Goal: Task Accomplishment & Management: Manage account settings

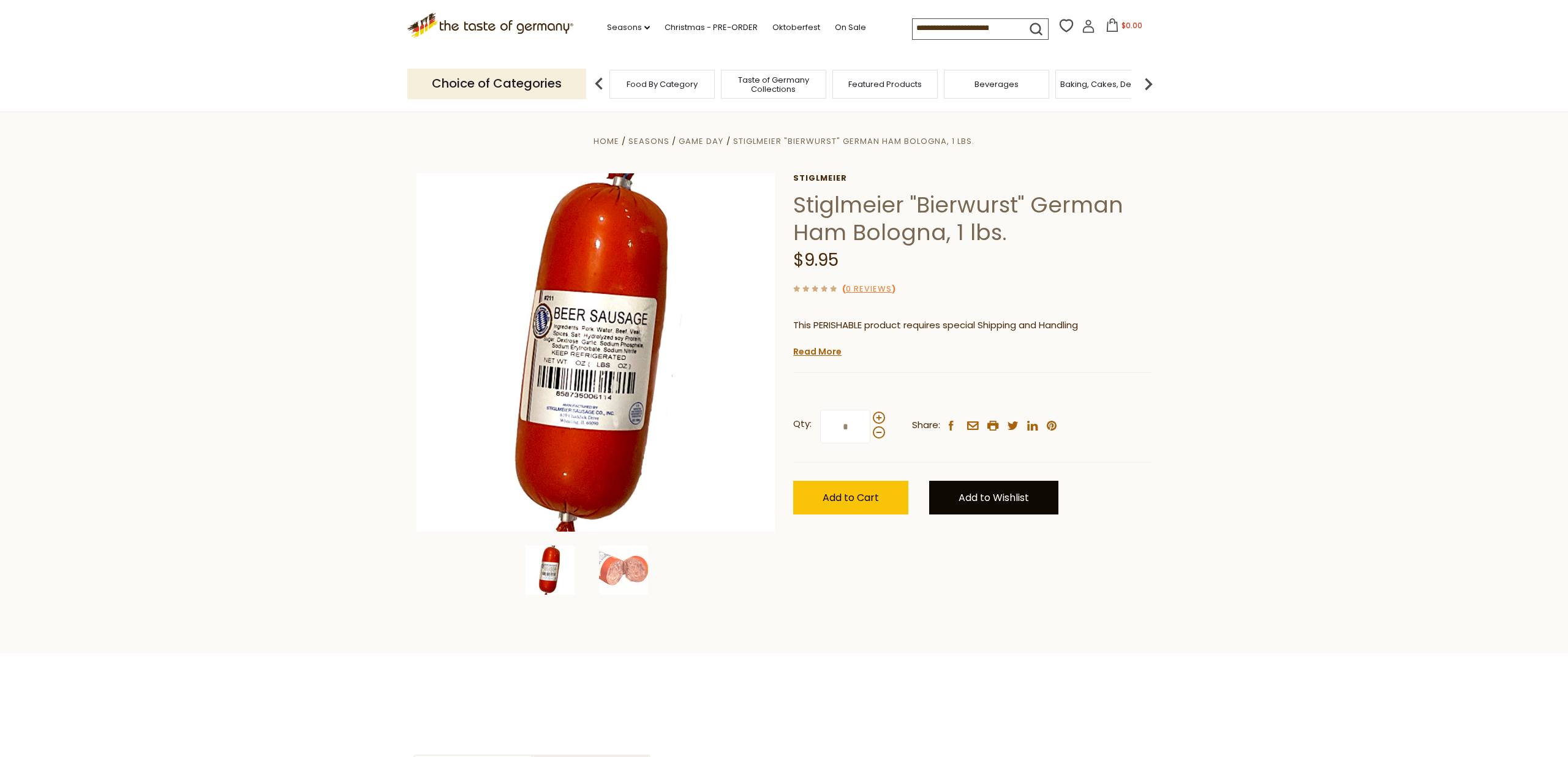
click at [1051, 496] on link "Add to Wishlist" at bounding box center [993, 498] width 129 height 33
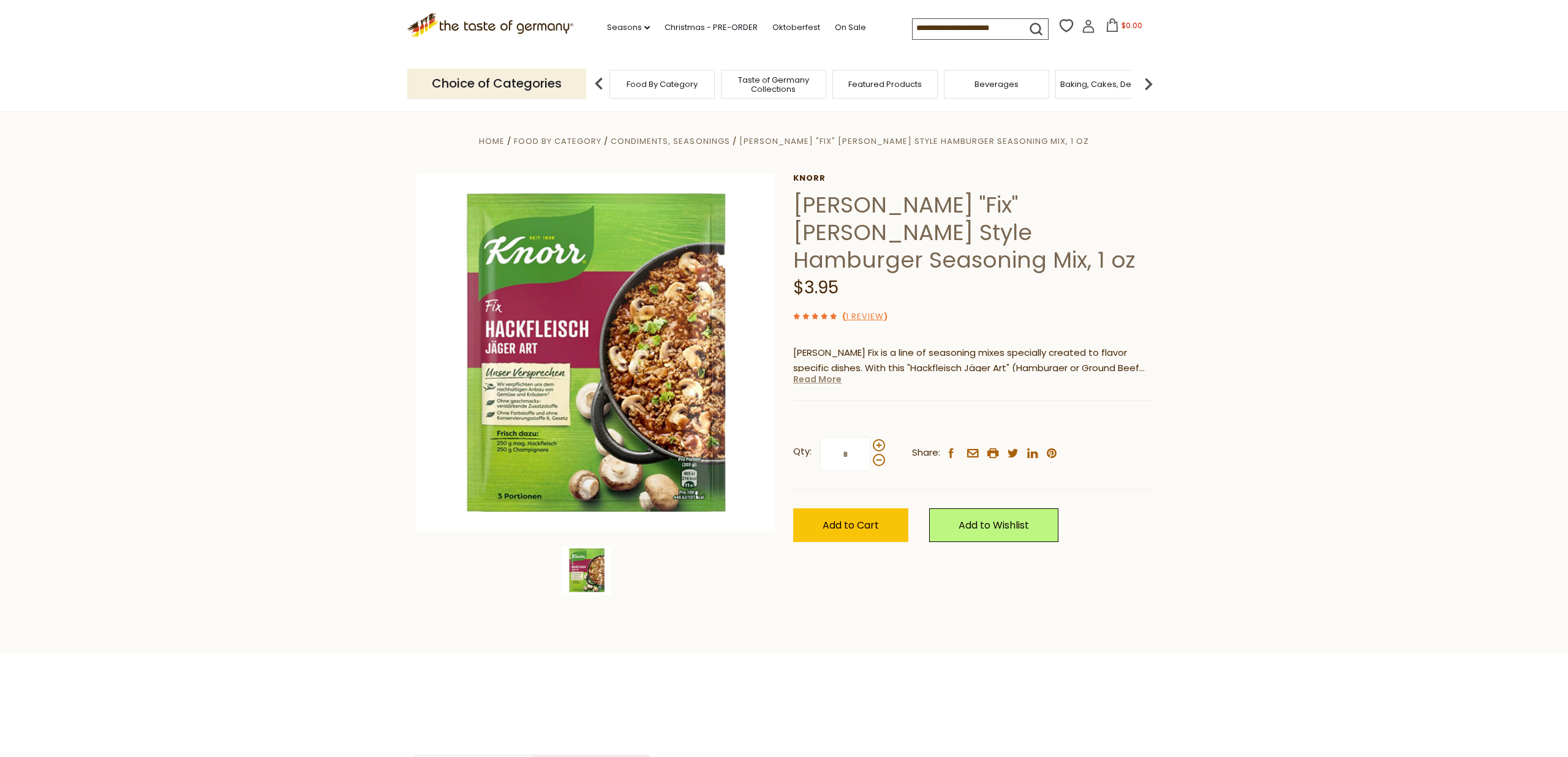
click at [808, 373] on link "Read More" at bounding box center [817, 379] width 49 height 12
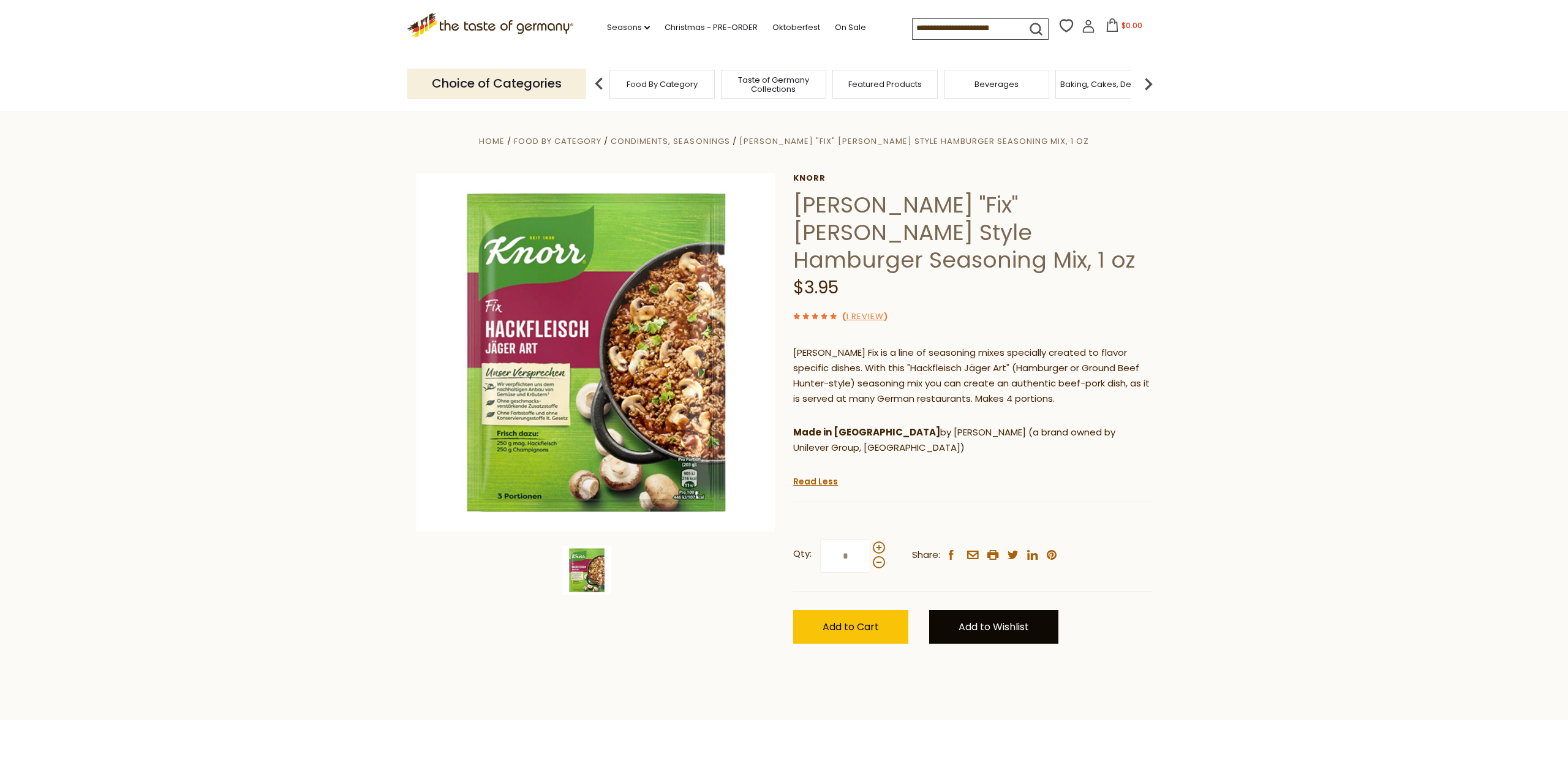
click at [993, 611] on link "Add to Wishlist" at bounding box center [993, 627] width 129 height 33
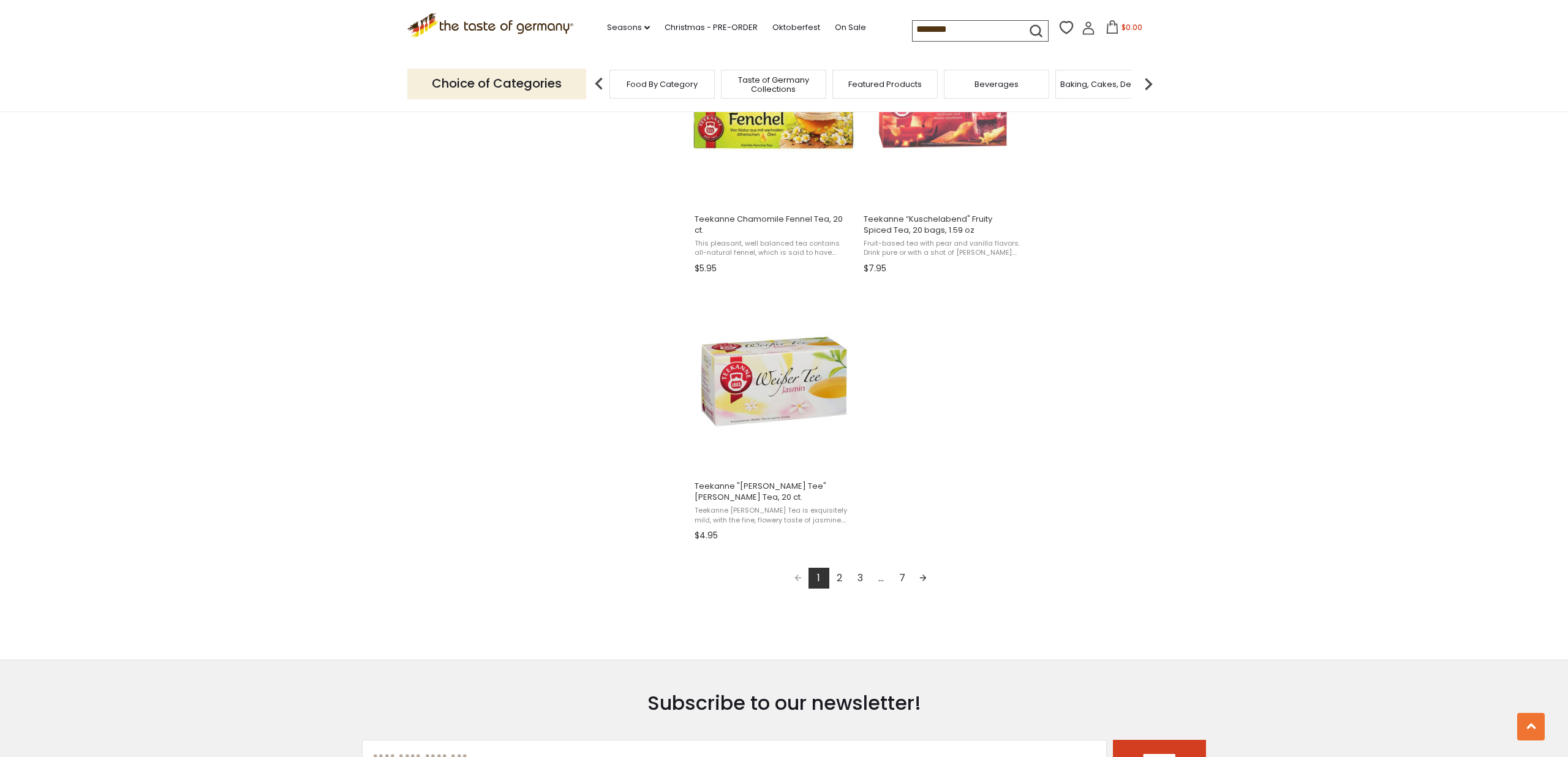
scroll to position [2295, 0]
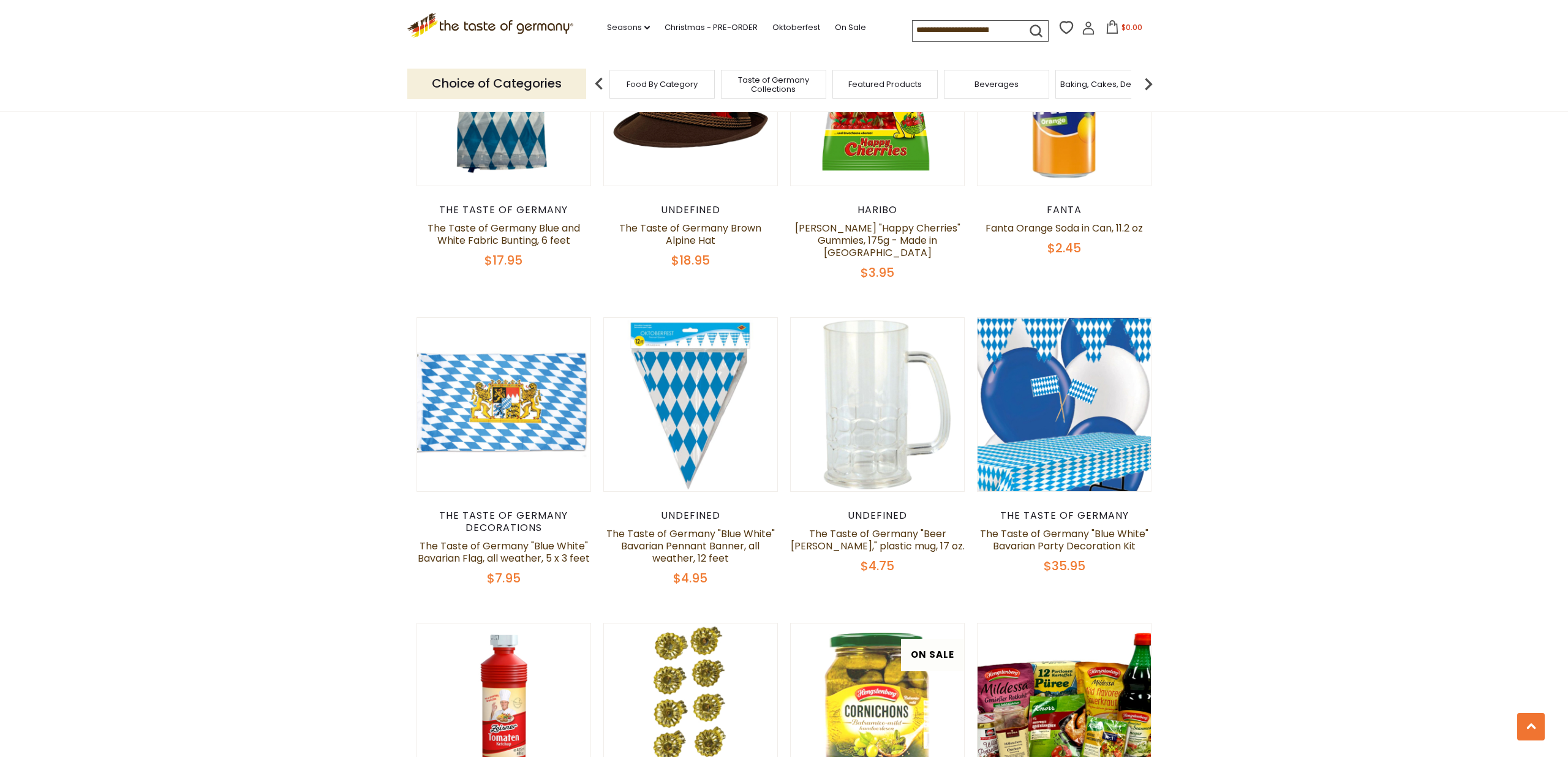
scroll to position [2103, 0]
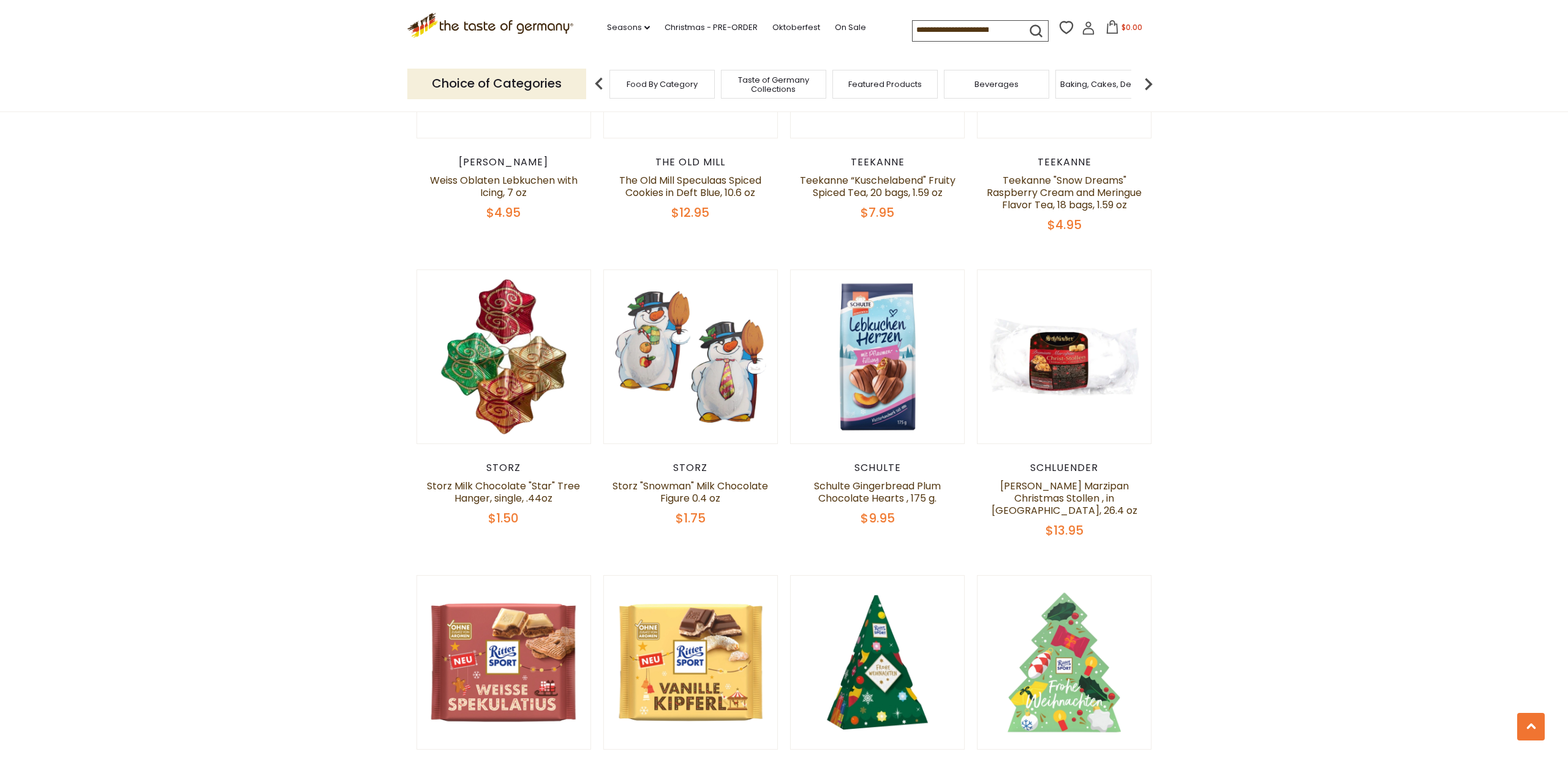
scroll to position [1911, 0]
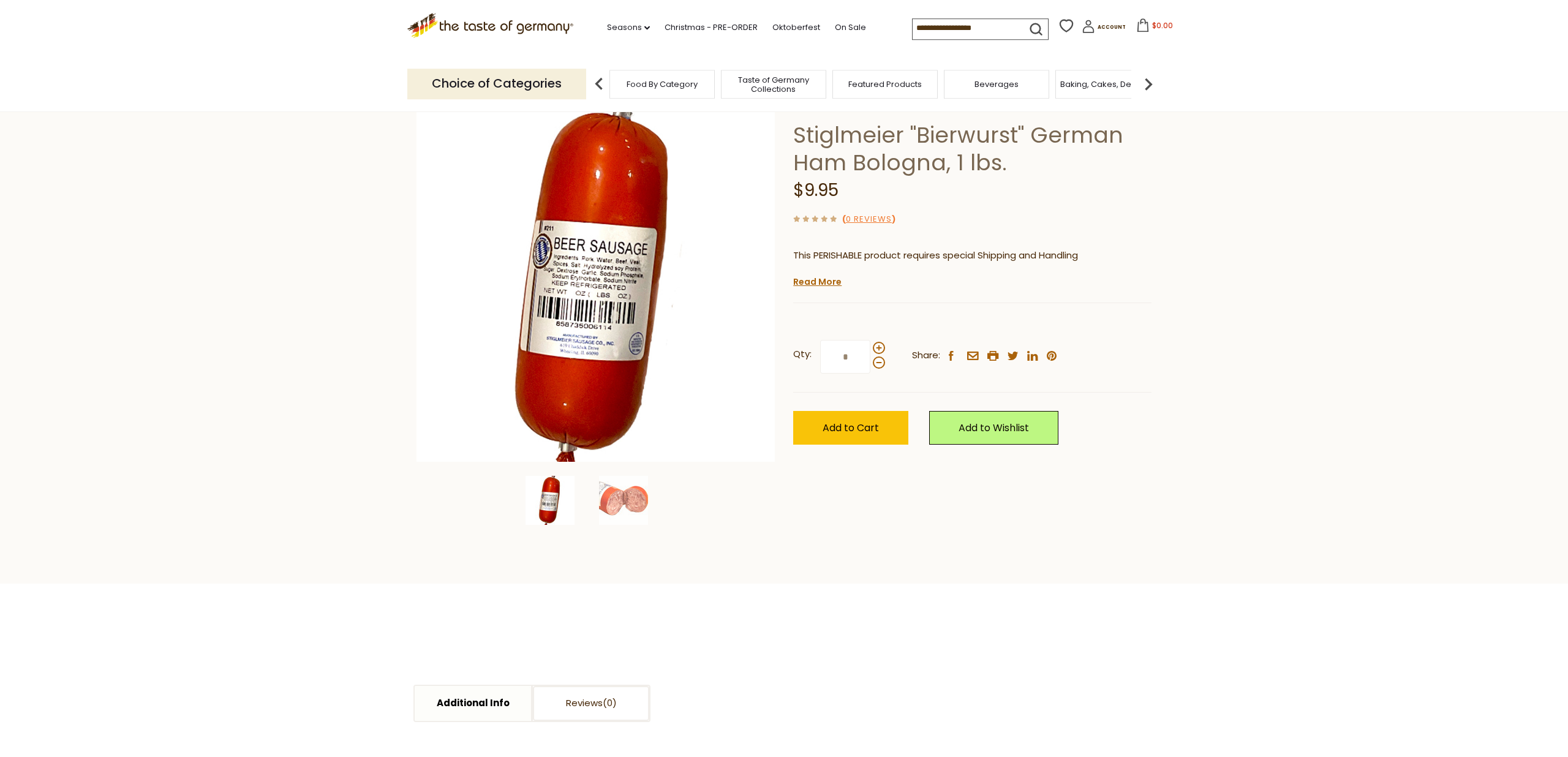
scroll to position [127, 0]
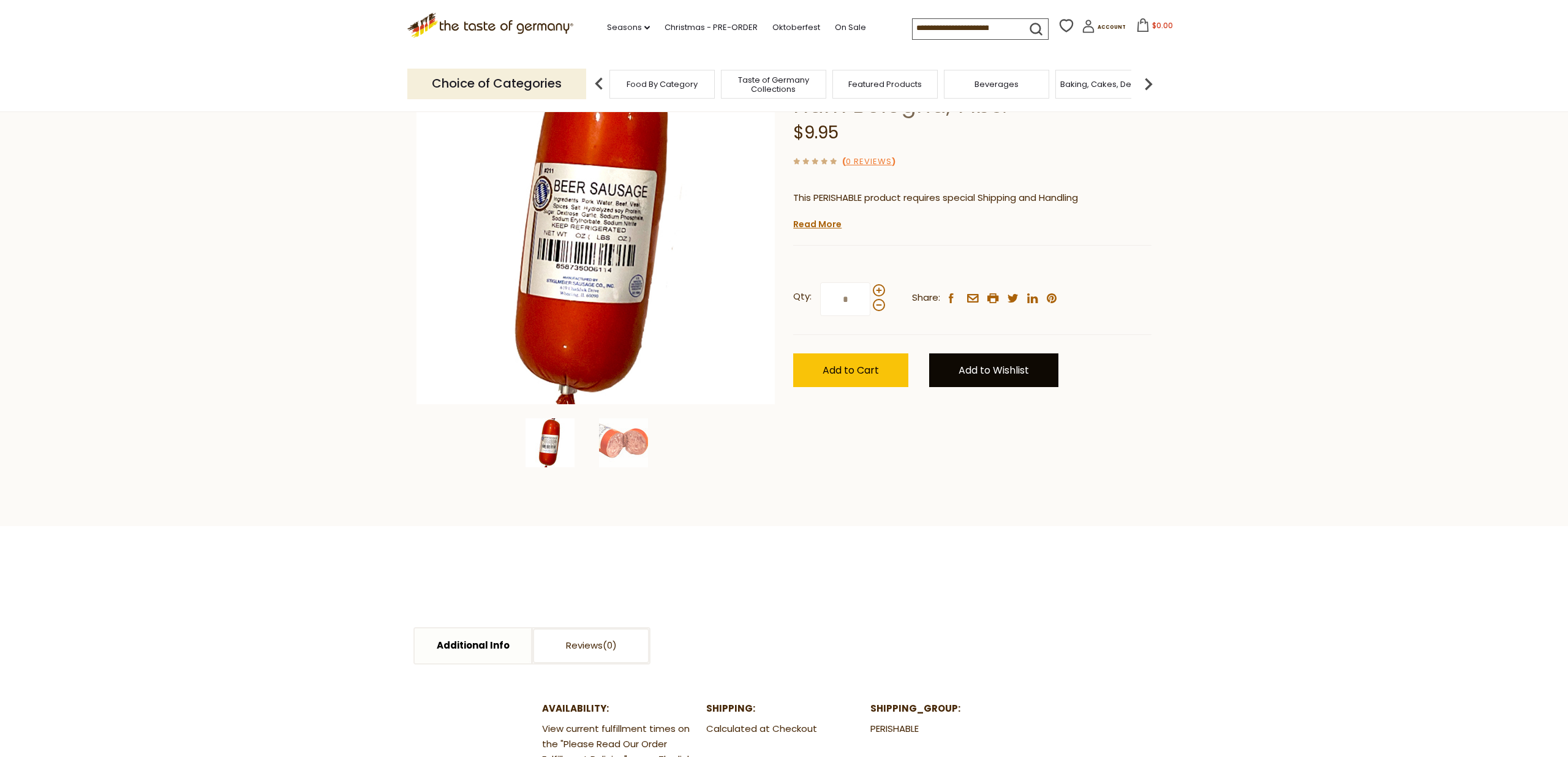
click at [986, 381] on link "Add to Wishlist" at bounding box center [993, 370] width 129 height 33
click at [977, 417] on link "Wishlist" at bounding box center [971, 412] width 34 height 13
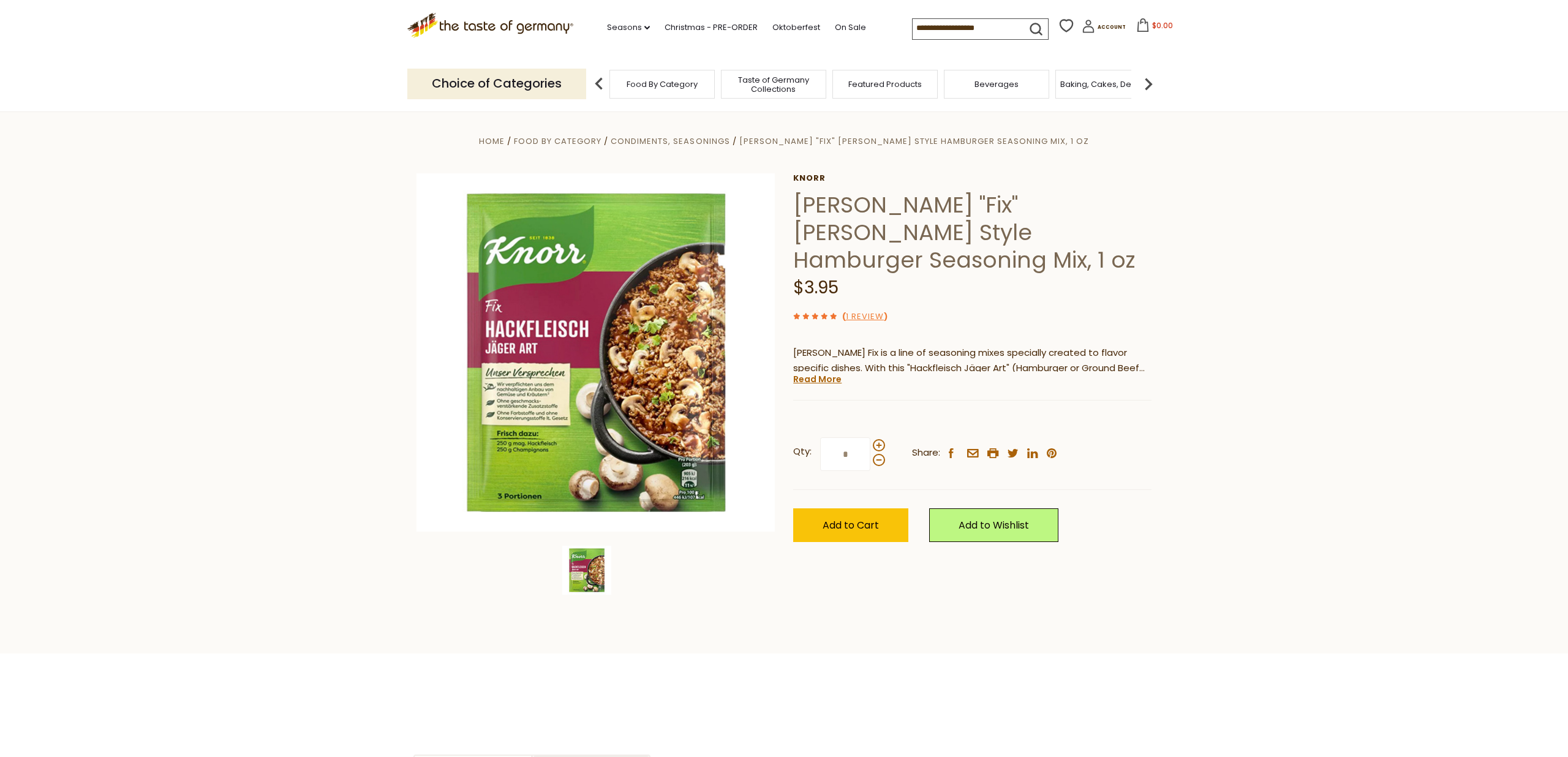
scroll to position [127, 0]
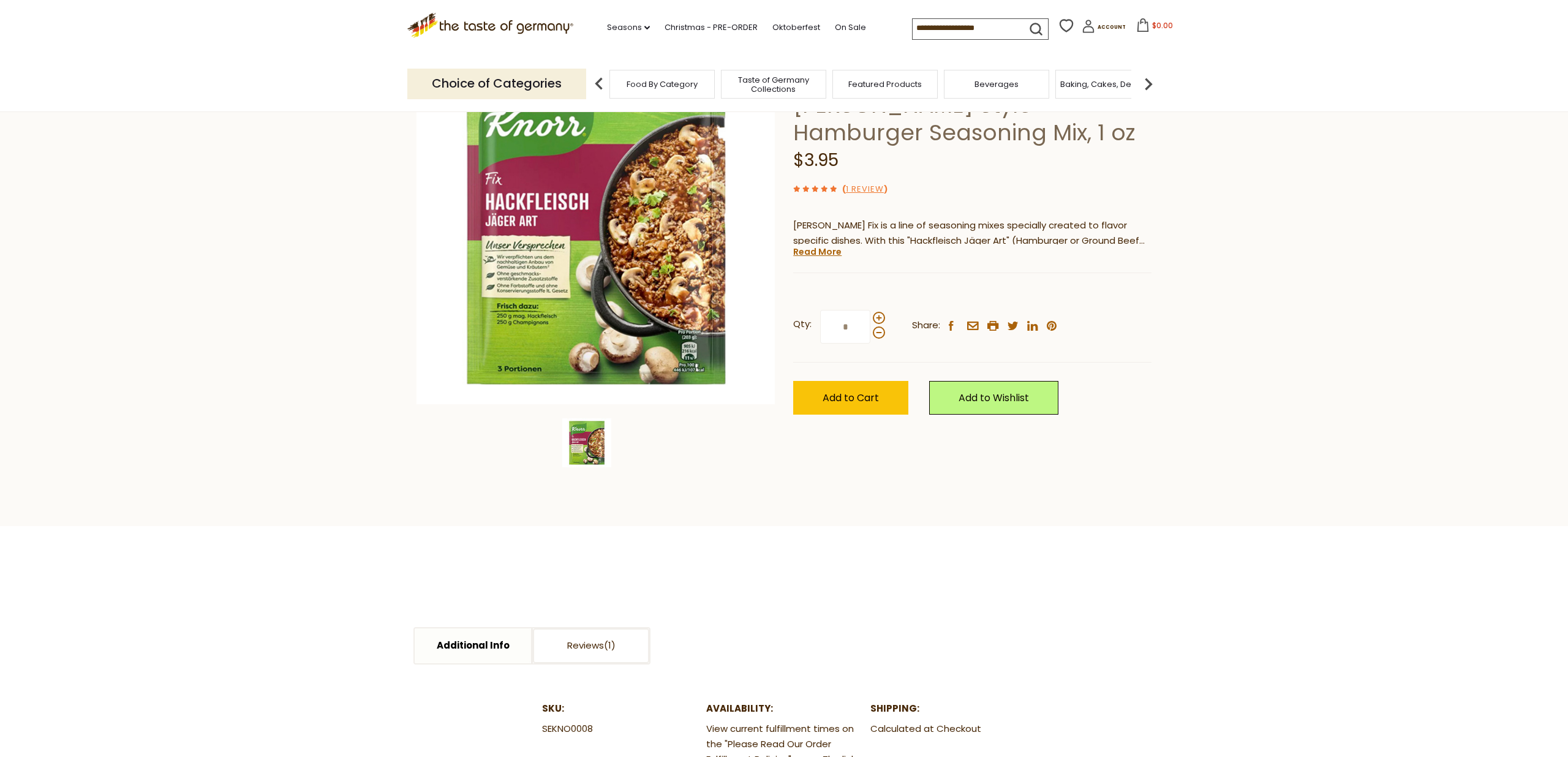
click at [997, 381] on link "Add to Wishlist" at bounding box center [993, 397] width 129 height 33
click at [971, 433] on link "Wishlist" at bounding box center [971, 439] width 34 height 13
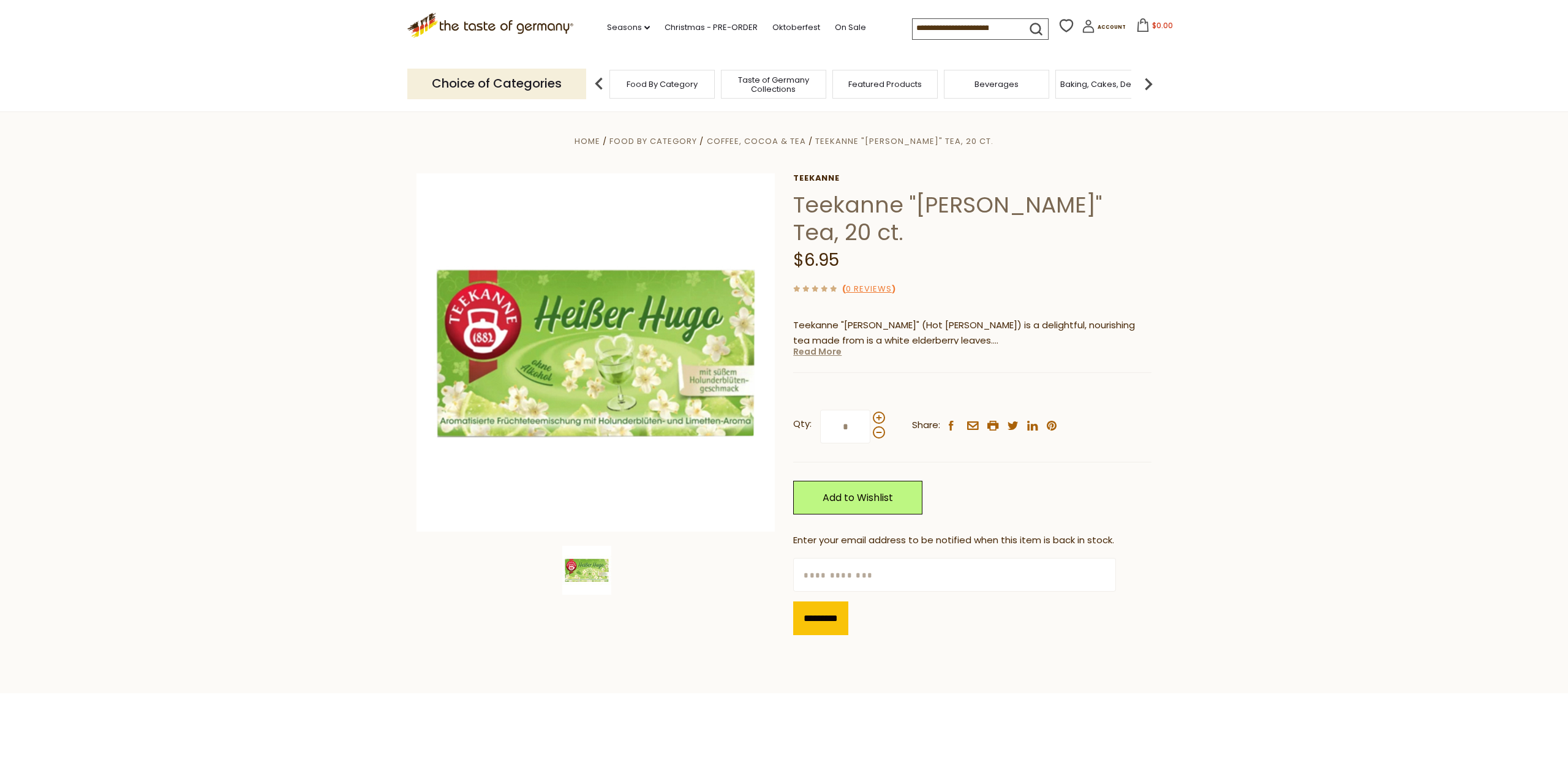
click at [817, 353] on link "Read More" at bounding box center [817, 352] width 49 height 12
